Goal: Find specific page/section: Find specific page/section

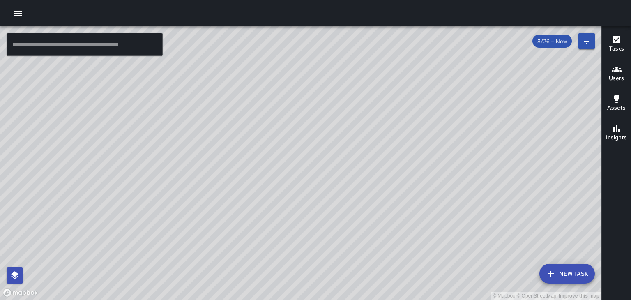
click at [609, 76] on h6 "Users" at bounding box center [616, 78] width 15 height 9
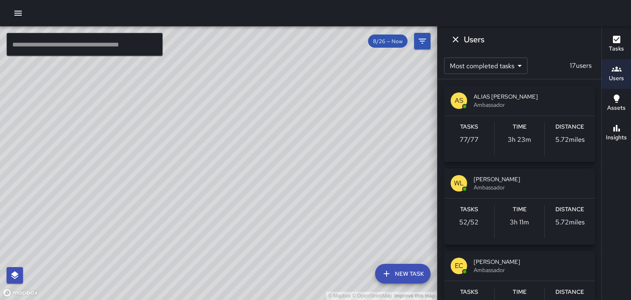
click at [503, 106] on span "Ambassador" at bounding box center [531, 105] width 115 height 8
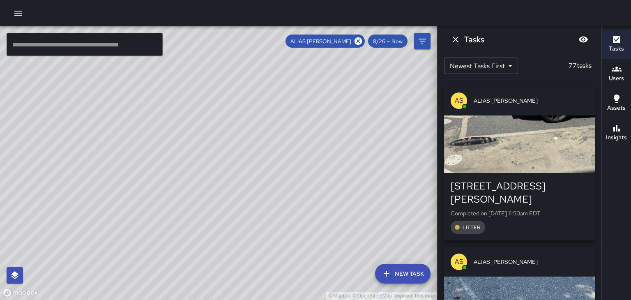
click at [543, 164] on div "button" at bounding box center [519, 145] width 151 height 58
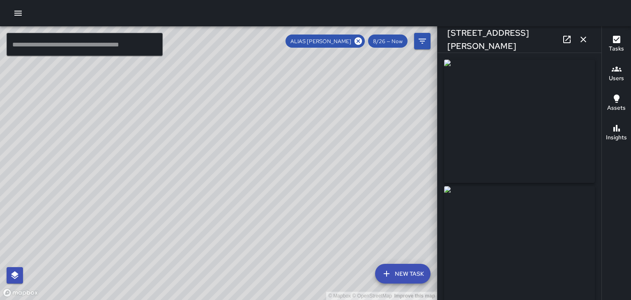
type input "**********"
click at [590, 41] on button "button" at bounding box center [584, 39] width 16 height 16
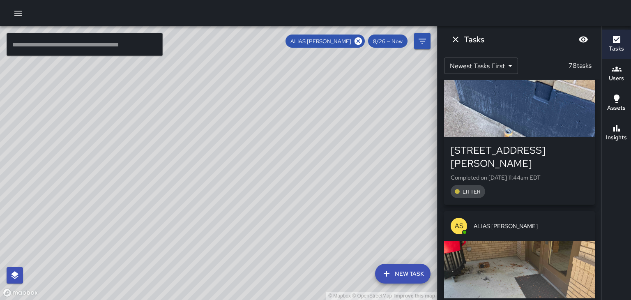
scroll to position [845, 0]
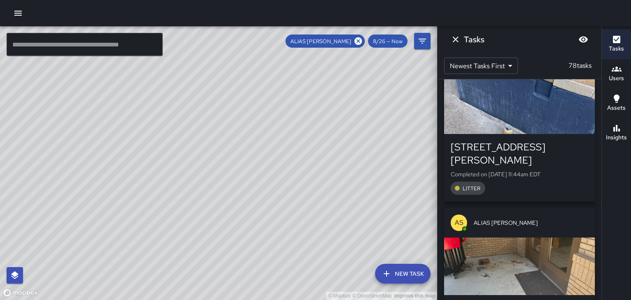
click at [462, 42] on button "Dismiss" at bounding box center [456, 39] width 16 height 16
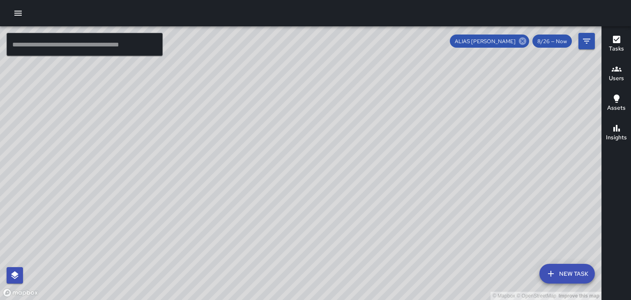
click at [524, 43] on icon at bounding box center [522, 40] width 7 height 7
